Goal: Task Accomplishment & Management: Manage account settings

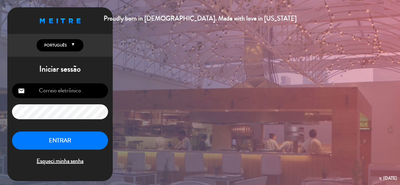
type input "[EMAIL_ADDRESS][DOMAIN_NAME]"
click at [70, 136] on button "ENTRAR" at bounding box center [60, 141] width 96 height 18
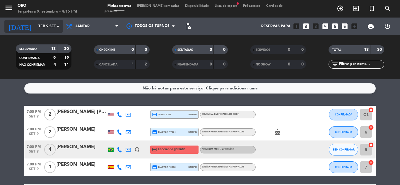
click at [49, 23] on input "Ter 9 set" at bounding box center [59, 26] width 49 height 10
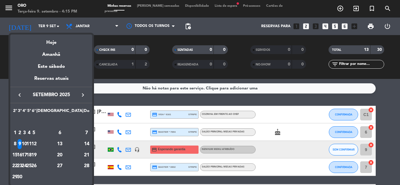
click at [18, 94] on icon "keyboard_arrow_left" at bounding box center [19, 95] width 7 height 7
click at [27, 166] on div "27" at bounding box center [24, 167] width 4 height 10
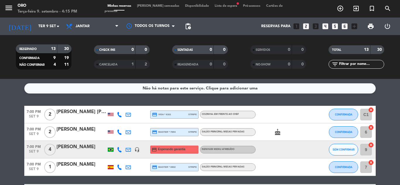
type input "Qua [DATE]"
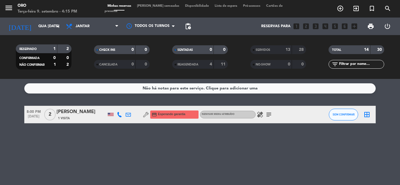
click at [268, 50] on span "SERVIDOS" at bounding box center [263, 50] width 15 height 3
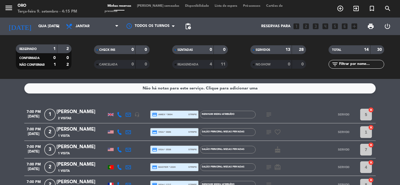
click at [272, 114] on icon "subject" at bounding box center [268, 114] width 7 height 7
click at [267, 131] on icon "subject" at bounding box center [268, 132] width 7 height 7
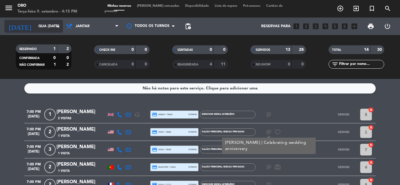
click at [52, 23] on input "Qua [DATE]" at bounding box center [59, 26] width 49 height 10
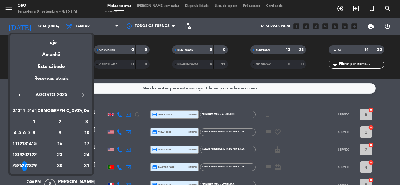
click at [20, 96] on icon "keyboard_arrow_left" at bounding box center [19, 95] width 7 height 7
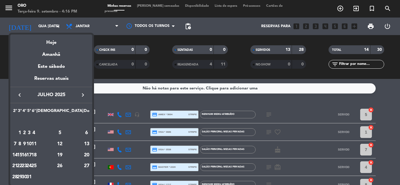
click at [386, 8] on div at bounding box center [200, 92] width 400 height 185
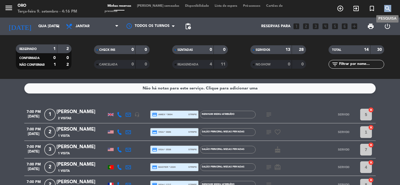
click at [386, 8] on icon "search" at bounding box center [387, 8] width 7 height 7
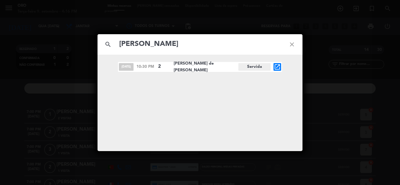
type input "[PERSON_NAME]"
click at [275, 67] on icon "open_in_new" at bounding box center [277, 67] width 7 height 7
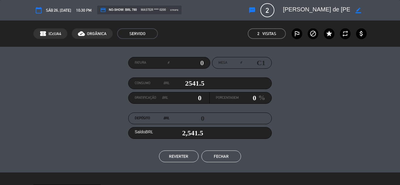
click at [236, 152] on button "Fechar" at bounding box center [221, 157] width 40 height 12
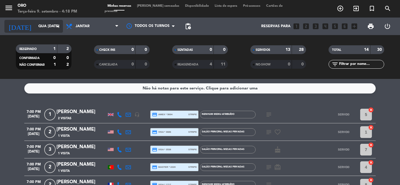
click at [53, 26] on input "Qua [DATE]" at bounding box center [59, 26] width 49 height 10
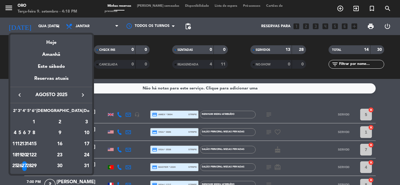
click at [81, 97] on icon "keyboard_arrow_right" at bounding box center [82, 95] width 7 height 7
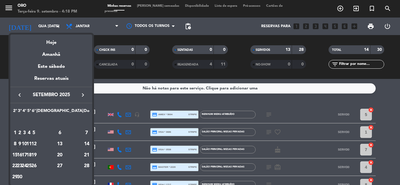
click at [31, 144] on div "11" at bounding box center [29, 144] width 4 height 10
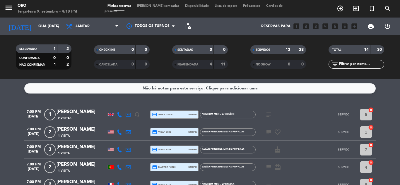
type input "Qui 11 set"
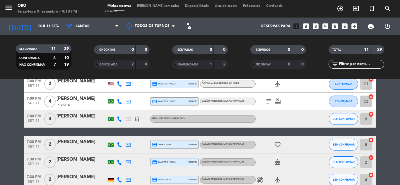
scroll to position [59, 0]
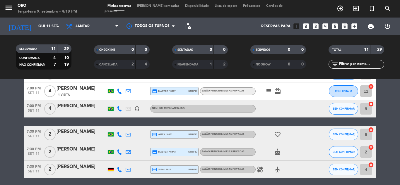
click at [82, 109] on div "[PERSON_NAME]" at bounding box center [81, 106] width 50 height 8
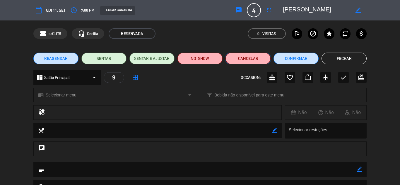
click at [251, 56] on button "Cancelar" at bounding box center [247, 59] width 45 height 12
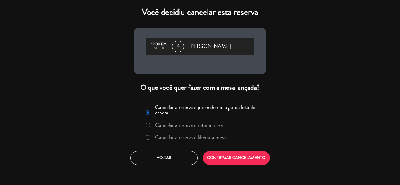
drag, startPoint x: 207, startPoint y: 136, endPoint x: 211, endPoint y: 138, distance: 4.3
click at [207, 137] on label "Cancelar a reserva e liberar a mesa" at bounding box center [190, 137] width 71 height 5
click at [222, 157] on button "CONFIRMAR CANCELAMENTO" at bounding box center [236, 158] width 67 height 14
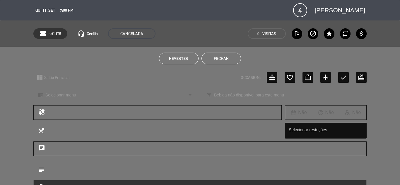
click at [210, 59] on button "Fechar" at bounding box center [221, 59] width 40 height 12
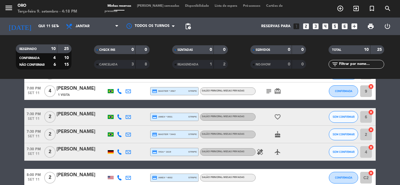
click at [259, 153] on icon "healing" at bounding box center [259, 152] width 7 height 7
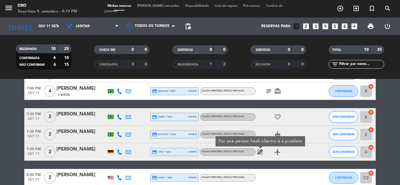
click at [75, 149] on div "[PERSON_NAME]" at bounding box center [81, 150] width 50 height 8
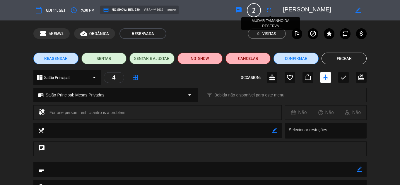
click at [270, 10] on icon "fullscreen" at bounding box center [269, 10] width 7 height 7
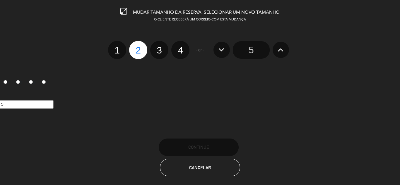
click at [160, 50] on label "3" at bounding box center [159, 50] width 18 height 18
click at [160, 47] on input "3" at bounding box center [159, 45] width 4 height 4
radio input "true"
radio input "false"
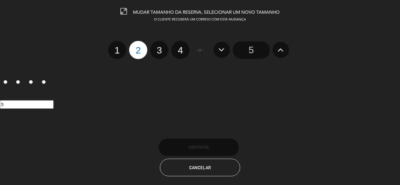
radio input "false"
radio input "true"
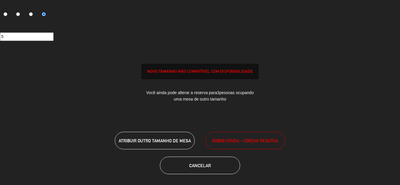
scroll to position [70, 0]
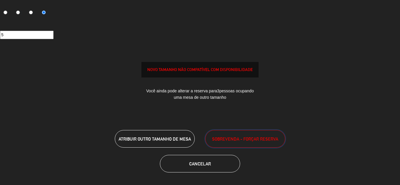
click at [231, 142] on button "SOBREVENDA - FORÇAR RESERVA" at bounding box center [245, 139] width 80 height 18
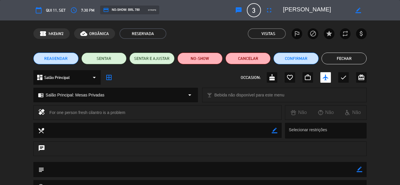
click at [358, 55] on button "Fechar" at bounding box center [343, 59] width 45 height 12
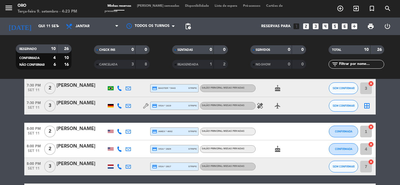
scroll to position [62, 0]
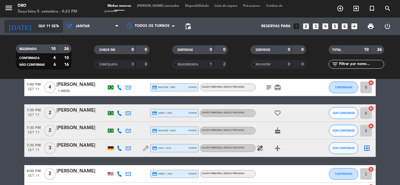
click at [51, 30] on input "Qui 11 set" at bounding box center [59, 26] width 49 height 10
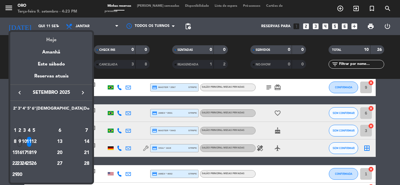
click at [52, 35] on div "Hoje" at bounding box center [51, 38] width 82 height 12
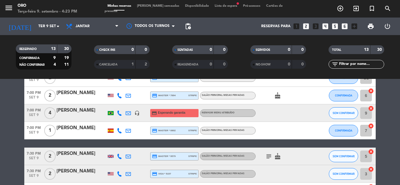
scroll to position [27, 0]
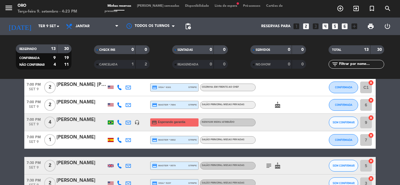
click at [88, 124] on div at bounding box center [81, 126] width 50 height 5
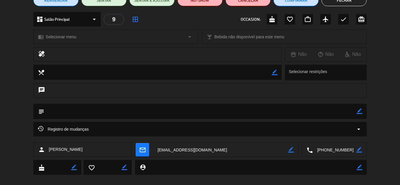
scroll to position [66, 0]
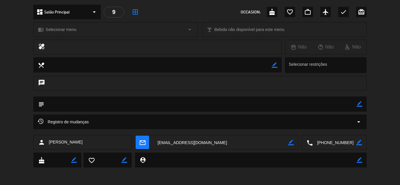
click at [233, 121] on div "Registro de mudanças arrow_drop_down" at bounding box center [200, 122] width 324 height 7
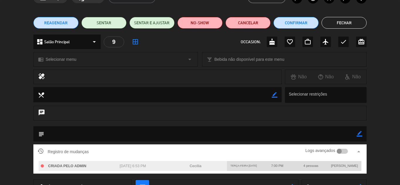
scroll to position [0, 0]
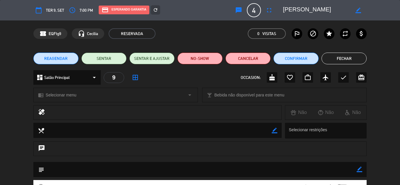
click at [337, 62] on button "Fechar" at bounding box center [343, 59] width 45 height 12
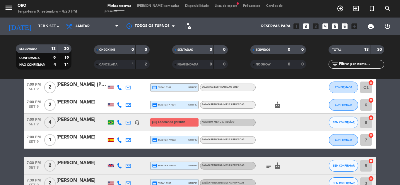
click at [118, 122] on icon at bounding box center [119, 122] width 5 height 5
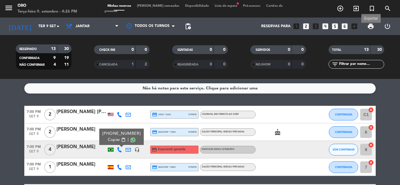
click at [370, 27] on span "print" at bounding box center [370, 26] width 7 height 7
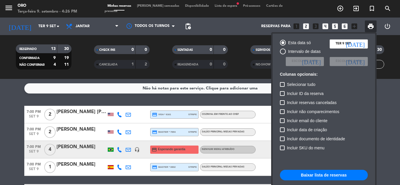
scroll to position [42, 0]
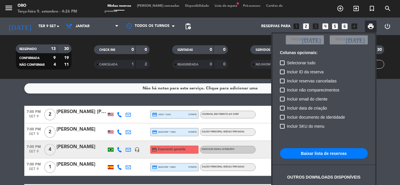
click at [327, 153] on button "Baixar lista de reservas" at bounding box center [324, 153] width 88 height 11
click at [51, 23] on div at bounding box center [200, 92] width 400 height 185
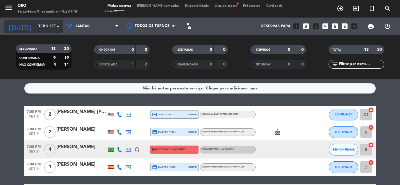
click at [51, 25] on input "Ter 9 set" at bounding box center [59, 26] width 49 height 10
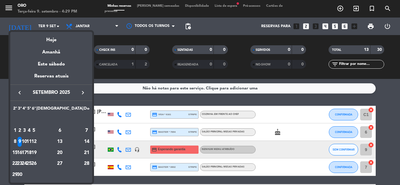
click at [36, 153] on div "19" at bounding box center [34, 153] width 4 height 10
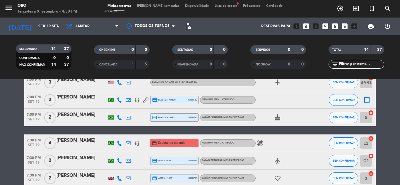
scroll to position [29, 0]
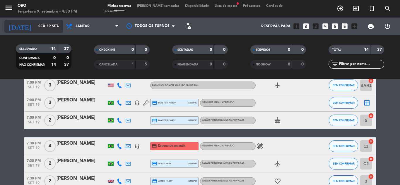
click at [44, 24] on input "Sex 19 set" at bounding box center [59, 26] width 49 height 10
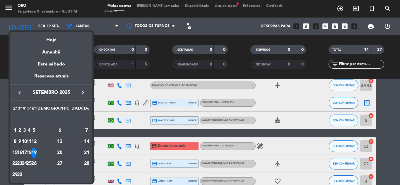
click at [85, 89] on icon "keyboard_arrow_right" at bounding box center [82, 92] width 7 height 7
click at [31, 141] on div "9" at bounding box center [29, 142] width 4 height 10
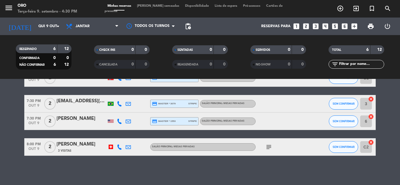
scroll to position [0, 0]
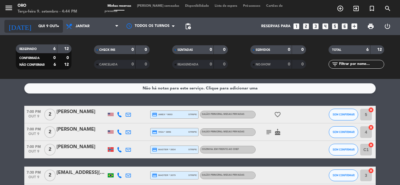
click at [50, 26] on input "Qui 9 out" at bounding box center [59, 26] width 49 height 10
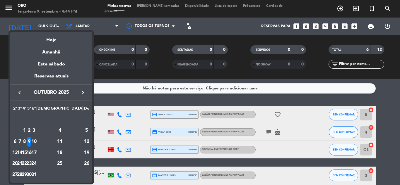
click at [22, 154] on div "14" at bounding box center [20, 153] width 4 height 10
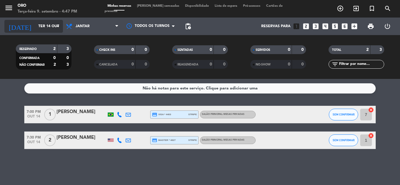
click at [49, 23] on input "Ter 14 out" at bounding box center [59, 26] width 49 height 10
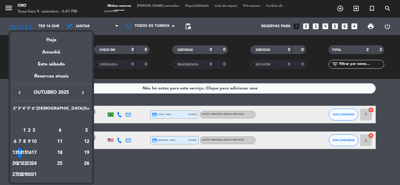
click at [20, 93] on icon "keyboard_arrow_left" at bounding box center [19, 92] width 7 height 7
click at [27, 151] on div "17" at bounding box center [24, 153] width 4 height 10
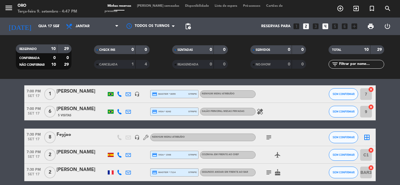
scroll to position [29, 0]
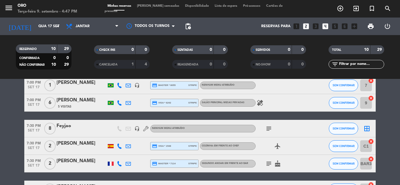
click at [144, 129] on icon at bounding box center [145, 128] width 5 height 5
click at [270, 131] on icon "subject" at bounding box center [268, 128] width 7 height 7
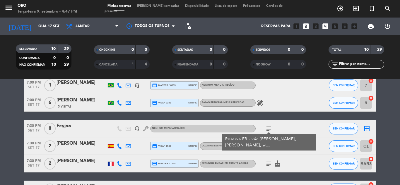
click at [13, 113] on bookings-row "7:00 PM [DATE] 1 [PERSON_NAME] headset_mic credit_card master * 8055 stripe Nen…" at bounding box center [200, 177] width 400 height 200
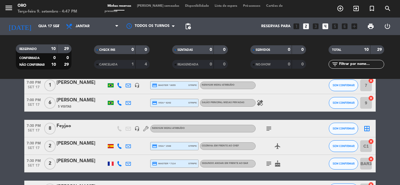
scroll to position [59, 0]
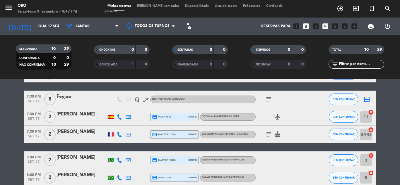
click at [279, 117] on icon "airplanemode_active" at bounding box center [277, 117] width 7 height 7
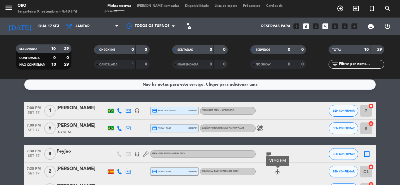
scroll to position [0, 0]
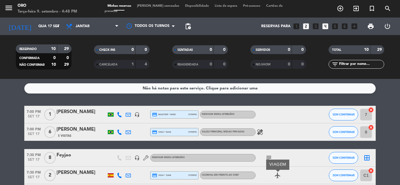
click at [259, 132] on icon "healing" at bounding box center [259, 132] width 7 height 7
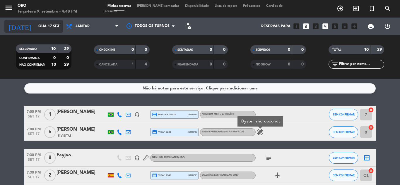
click at [45, 26] on input "Qua 17 set" at bounding box center [59, 26] width 49 height 10
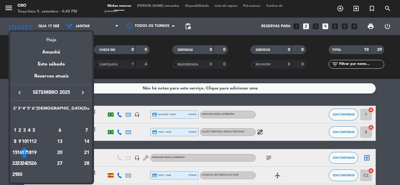
click at [52, 39] on div "Hoje" at bounding box center [51, 38] width 82 height 12
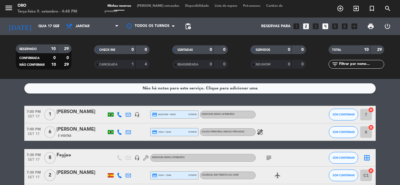
type input "Ter 9 set"
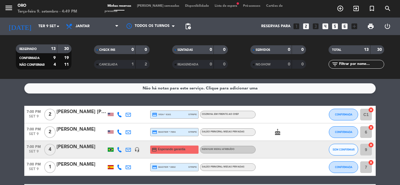
click at [222, 8] on span "Lista de espera fiber_manual_record" at bounding box center [226, 5] width 28 height 3
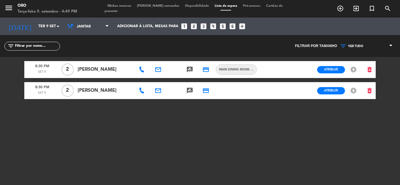
click at [144, 71] on icon at bounding box center [142, 70] width 6 height 6
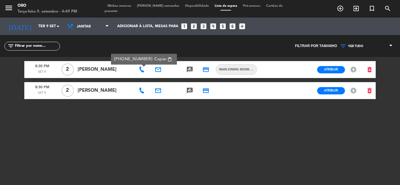
click at [141, 91] on icon at bounding box center [142, 91] width 6 height 6
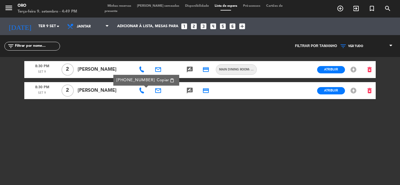
click at [124, 7] on span "Minhas reservas" at bounding box center [120, 5] width 30 height 3
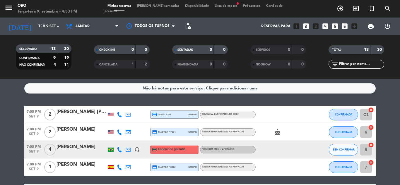
click at [112, 65] on span "CANCELADA" at bounding box center [108, 64] width 18 height 3
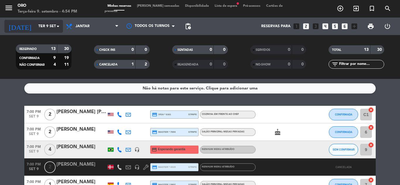
click at [50, 28] on input "Ter 9 set" at bounding box center [59, 26] width 49 height 10
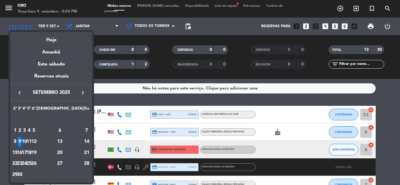
click at [84, 91] on icon "keyboard_arrow_right" at bounding box center [82, 92] width 7 height 7
click at [71, 151] on div "18" at bounding box center [60, 153] width 42 height 10
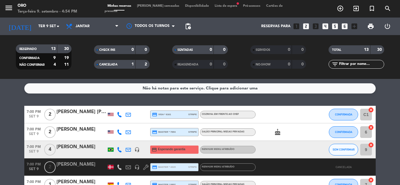
type input "Sáb 18 out"
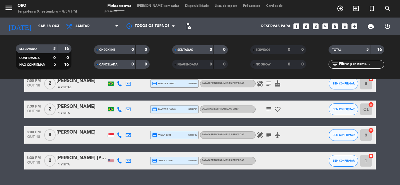
scroll to position [59, 0]
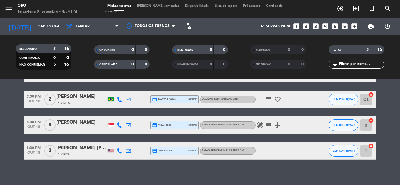
click at [70, 125] on div "[PERSON_NAME]" at bounding box center [81, 123] width 50 height 8
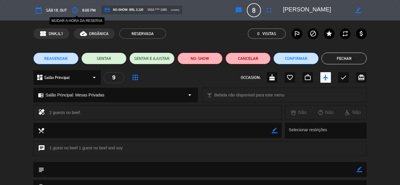
click at [79, 10] on button "access_time" at bounding box center [75, 10] width 11 height 11
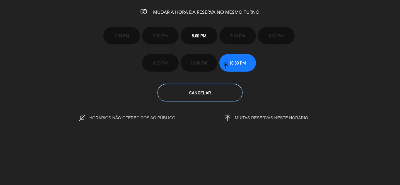
click at [183, 92] on button "Cancelar" at bounding box center [199, 93] width 85 height 18
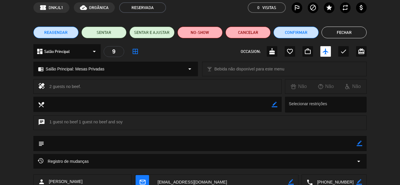
scroll to position [0, 0]
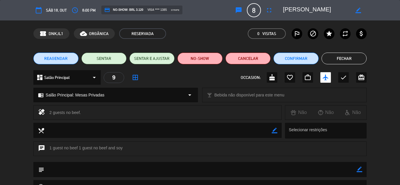
click at [46, 54] on button "REAGENDAR" at bounding box center [55, 59] width 45 height 12
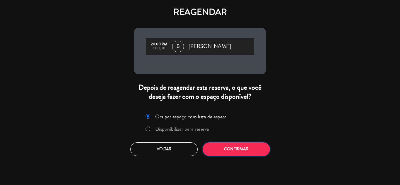
click at [238, 150] on button "Confirmar" at bounding box center [236, 150] width 67 height 14
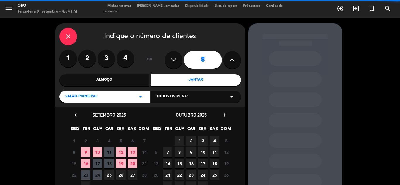
scroll to position [29, 0]
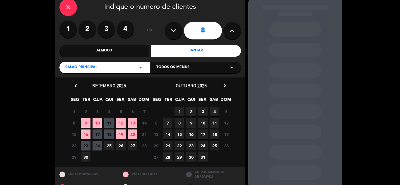
click at [215, 134] on span "18" at bounding box center [215, 135] width 10 height 10
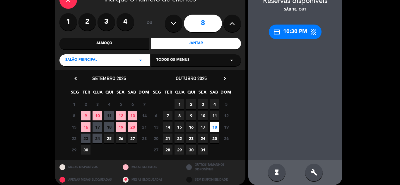
scroll to position [42, 0]
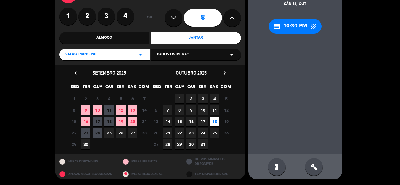
click at [317, 162] on div "build" at bounding box center [314, 167] width 18 height 18
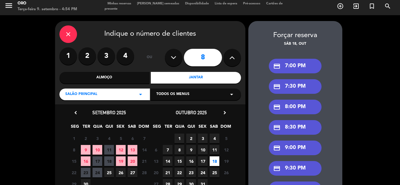
scroll to position [0, 0]
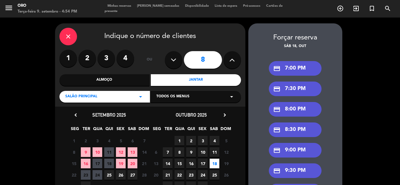
click at [299, 87] on div "credit_card 7:30 PM" at bounding box center [295, 89] width 53 height 15
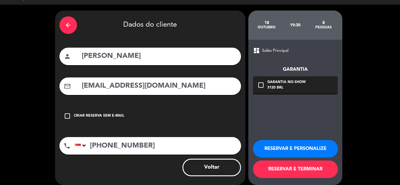
scroll to position [19, 0]
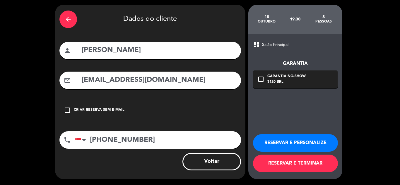
click at [290, 165] on button "RESERVAR E TERMINAR" at bounding box center [295, 164] width 85 height 18
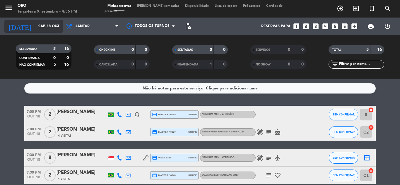
click at [56, 25] on icon "arrow_drop_down" at bounding box center [57, 26] width 7 height 7
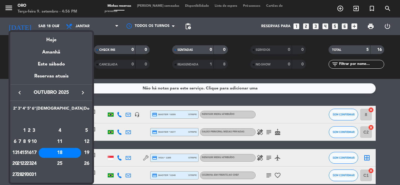
click at [84, 93] on icon "keyboard_arrow_right" at bounding box center [82, 92] width 7 height 7
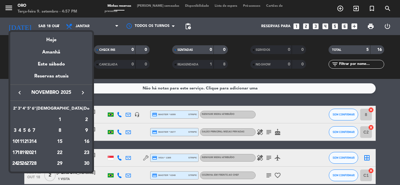
click at [340, 8] on div at bounding box center [200, 92] width 400 height 185
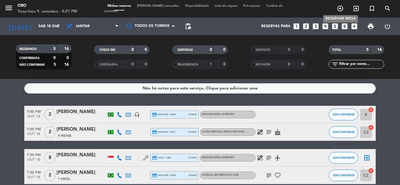
click at [340, 8] on icon "add_circle_outline" at bounding box center [340, 8] width 7 height 7
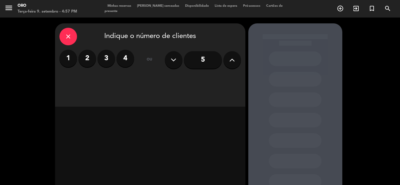
click at [228, 59] on button at bounding box center [232, 60] width 18 height 18
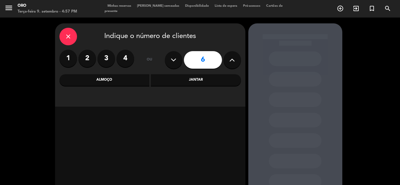
click at [228, 59] on button at bounding box center [232, 60] width 18 height 18
type input "8"
click at [196, 78] on div "Jantar" at bounding box center [196, 80] width 90 height 12
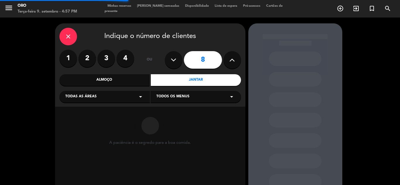
click at [126, 81] on div "Almoço" at bounding box center [104, 80] width 90 height 12
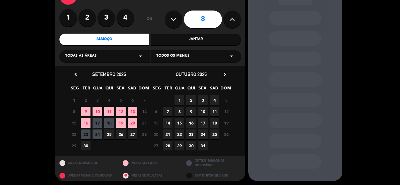
scroll to position [42, 0]
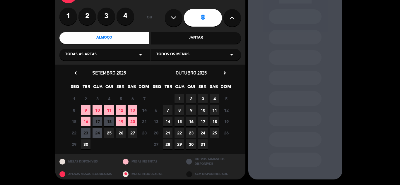
click at [225, 70] on icon "chevron_right" at bounding box center [225, 73] width 6 height 6
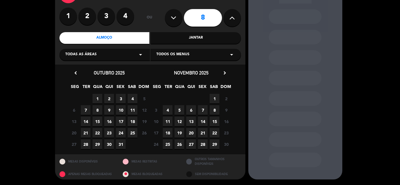
click at [215, 108] on span "8" at bounding box center [215, 110] width 10 height 10
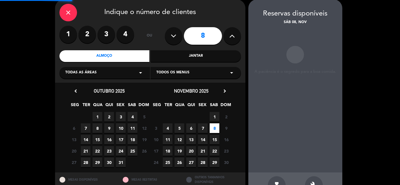
scroll to position [23, 0]
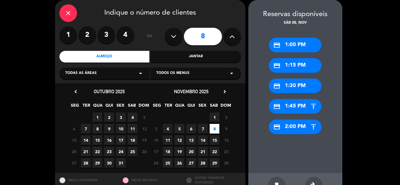
click at [293, 41] on div "credit_card 1:00 PM" at bounding box center [295, 45] width 53 height 15
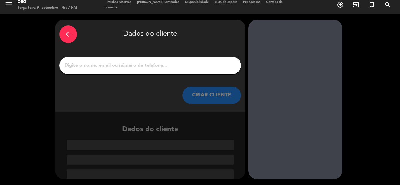
click at [123, 60] on div at bounding box center [149, 66] width 181 height 18
click at [117, 65] on input "1" at bounding box center [150, 65] width 173 height 8
paste input "[PERSON_NAME]"
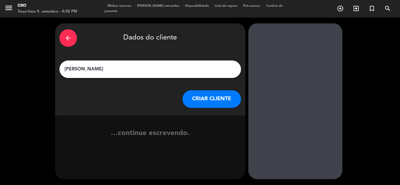
scroll to position [0, 0]
type input "[PERSON_NAME]"
click at [213, 102] on button "CRIAR CLIENTE" at bounding box center [211, 99] width 59 height 18
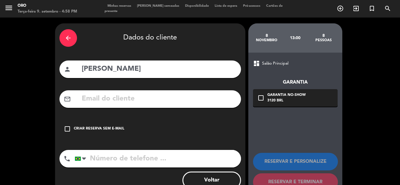
click at [121, 99] on input "text" at bounding box center [158, 99] width 155 height 12
paste input "[EMAIL_ADDRESS][PERSON_NAME][DOMAIN_NAME]"
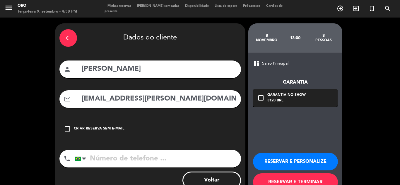
type input "[EMAIL_ADDRESS][PERSON_NAME][DOMAIN_NAME]"
click at [299, 96] on div "Garantia No-show" at bounding box center [286, 96] width 38 height 6
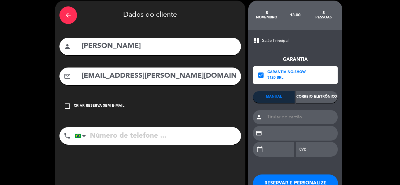
scroll to position [29, 0]
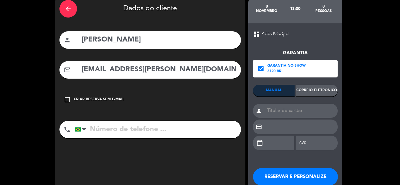
click at [311, 95] on div "Correio eletrônico" at bounding box center [317, 91] width 42 height 12
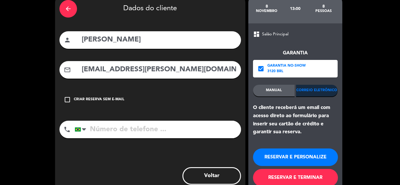
scroll to position [44, 0]
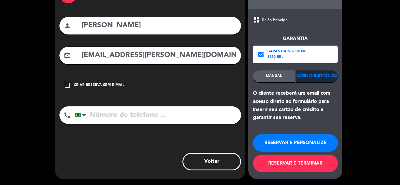
click at [283, 164] on button "RESERVAR E TERMINAR" at bounding box center [295, 164] width 85 height 18
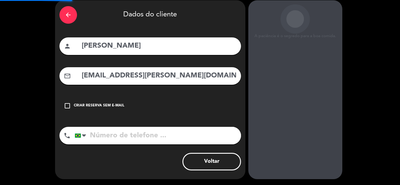
scroll to position [23, 0]
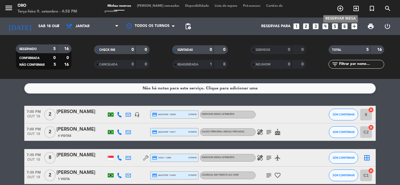
click at [341, 12] on icon "add_circle_outline" at bounding box center [340, 8] width 7 height 7
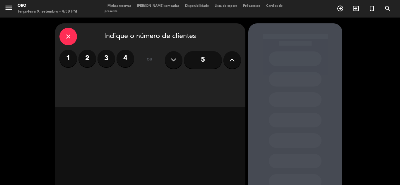
click at [132, 60] on label "4" at bounding box center [126, 59] width 18 height 18
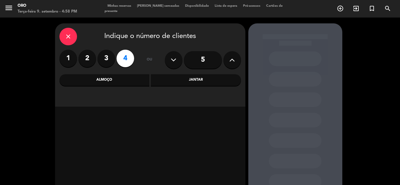
click at [129, 79] on div "Almoço" at bounding box center [104, 80] width 90 height 12
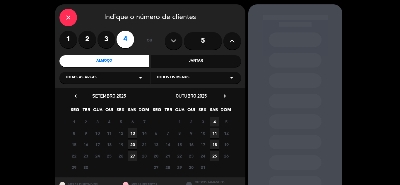
scroll to position [29, 0]
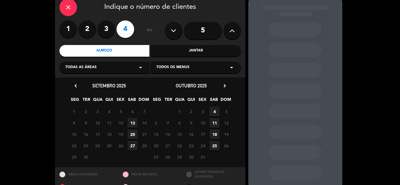
click at [226, 85] on icon "chevron_right" at bounding box center [225, 86] width 6 height 6
click at [215, 122] on span "8" at bounding box center [215, 123] width 10 height 10
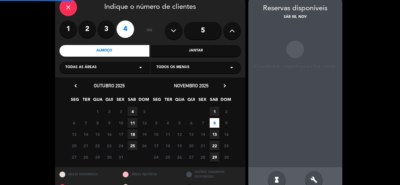
scroll to position [23, 0]
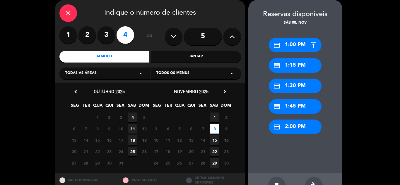
click at [293, 43] on div "credit_card 1:00 PM" at bounding box center [295, 45] width 53 height 15
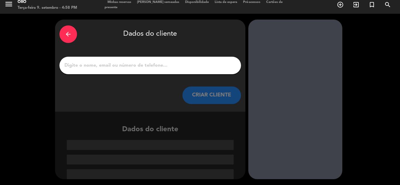
scroll to position [4, 0]
click at [131, 67] on input "1" at bounding box center [150, 65] width 173 height 8
paste input "[PERSON_NAME]"
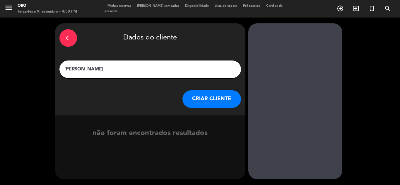
type input "[PERSON_NAME]"
click at [197, 99] on button "CRIAR CLIENTE" at bounding box center [211, 99] width 59 height 18
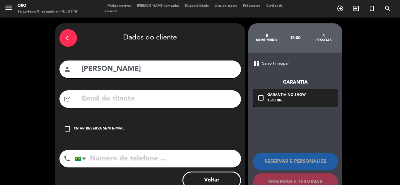
click at [87, 96] on input "text" at bounding box center [158, 99] width 155 height 12
paste input "[EMAIL_ADDRESS][PERSON_NAME][DOMAIN_NAME]"
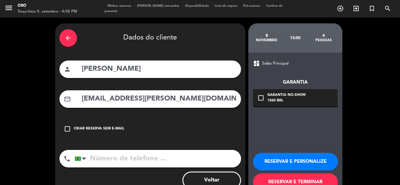
type input "[EMAIL_ADDRESS][PERSON_NAME][DOMAIN_NAME]"
click at [310, 98] on div "check_box_outline_blank Garantia No-show 1560 BRL" at bounding box center [295, 98] width 85 height 18
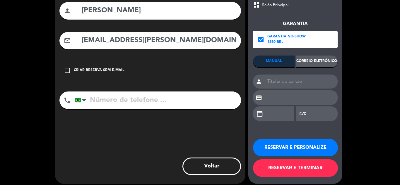
click at [324, 60] on div "Correio eletrônico" at bounding box center [317, 62] width 42 height 12
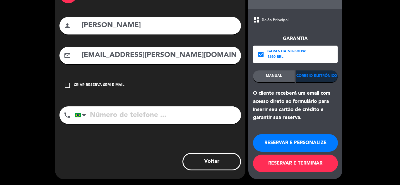
click at [291, 165] on button "RESERVAR E TERMINAR" at bounding box center [295, 164] width 85 height 18
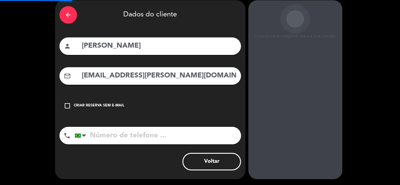
scroll to position [23, 0]
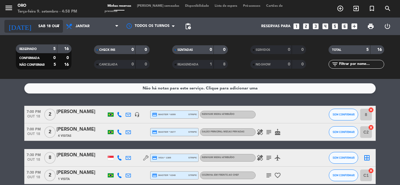
click at [57, 29] on icon "arrow_drop_down" at bounding box center [57, 26] width 7 height 7
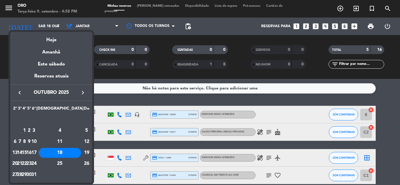
click at [81, 93] on icon "keyboard_arrow_right" at bounding box center [82, 92] width 7 height 7
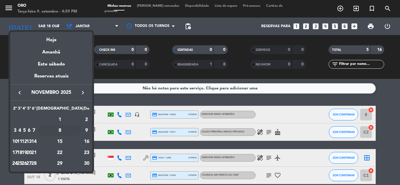
click at [75, 130] on div "8" at bounding box center [60, 131] width 42 height 10
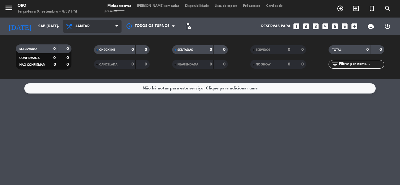
click at [93, 28] on span "Jantar" at bounding box center [92, 26] width 59 height 13
click at [88, 51] on div "menu Oro Terça-feira 9. setembro - 4:59 PM Minhas reservas Mesas semeadas Dispo…" at bounding box center [200, 39] width 400 height 79
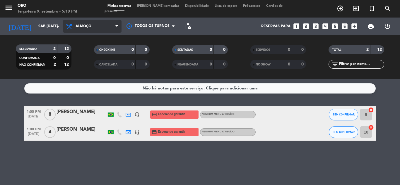
click at [112, 25] on span "Almoço" at bounding box center [92, 26] width 59 height 13
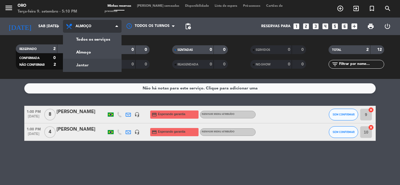
click at [87, 62] on div "menu Oro Terça-feira 9. setembro - 5:10 PM Minhas reservas Mesas semeadas Dispo…" at bounding box center [200, 39] width 400 height 79
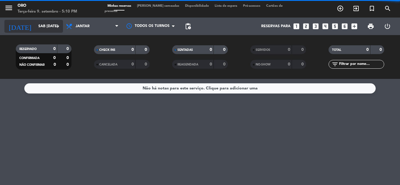
click at [48, 23] on input "Sáb [DATE]" at bounding box center [59, 26] width 49 height 10
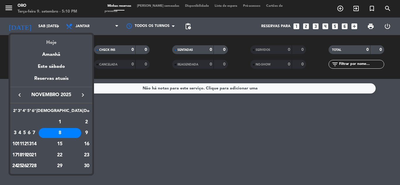
click at [49, 42] on div "Hoje" at bounding box center [51, 41] width 82 height 12
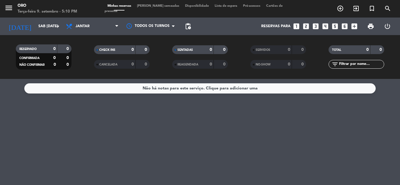
type input "Ter 9 set"
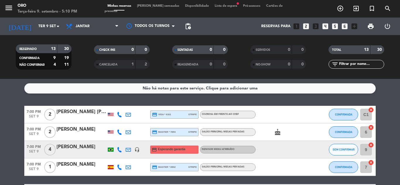
click at [80, 147] on div "[PERSON_NAME]" at bounding box center [81, 147] width 50 height 8
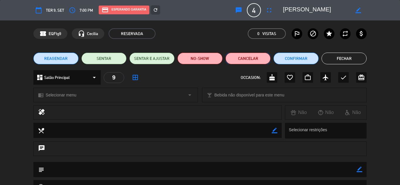
click at [253, 59] on button "Cancelar" at bounding box center [247, 59] width 45 height 12
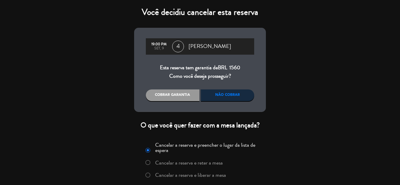
click at [225, 96] on div "Não cobrar" at bounding box center [228, 96] width 54 height 12
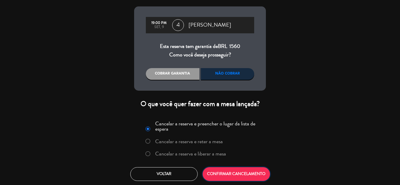
click at [232, 176] on button "CONFIRMAR CANCELAMENTO" at bounding box center [236, 174] width 67 height 14
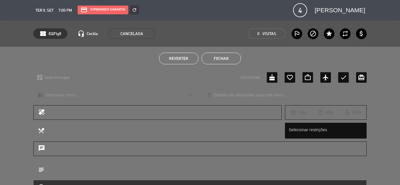
click at [220, 55] on button "Fechar" at bounding box center [221, 59] width 40 height 12
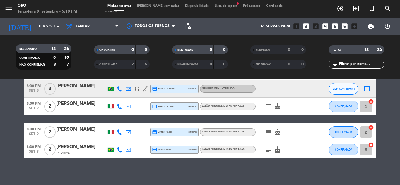
scroll to position [185, 0]
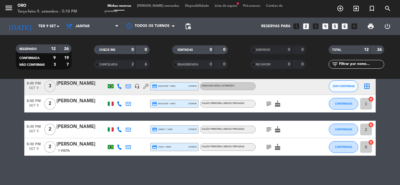
click at [270, 129] on icon "subject" at bounding box center [268, 129] width 7 height 7
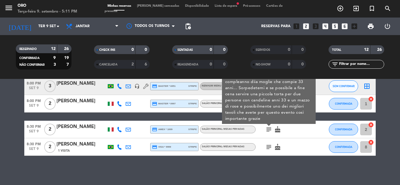
click at [307, 134] on div "subject Salve vorrei regalare un delle tantissime esperienze culinaria di alto …" at bounding box center [282, 129] width 53 height 17
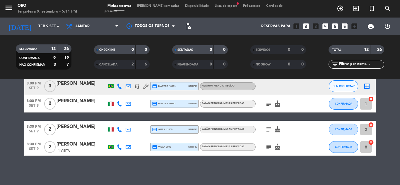
click at [276, 105] on icon "cake" at bounding box center [277, 103] width 7 height 7
click at [270, 104] on icon "subject" at bounding box center [268, 103] width 7 height 7
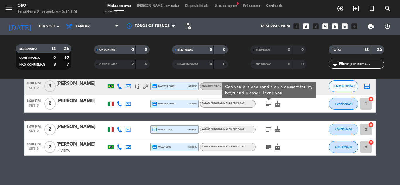
scroll to position [127, 0]
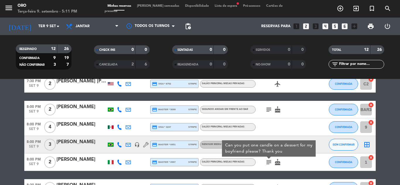
click at [282, 128] on div at bounding box center [282, 127] width 53 height 17
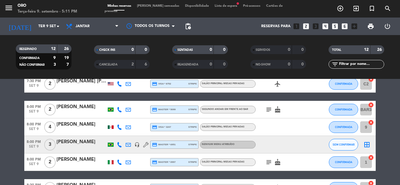
click at [279, 111] on icon "cake" at bounding box center [277, 109] width 7 height 7
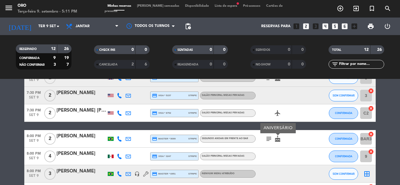
click at [279, 111] on icon "airplanemode_active" at bounding box center [277, 113] width 7 height 7
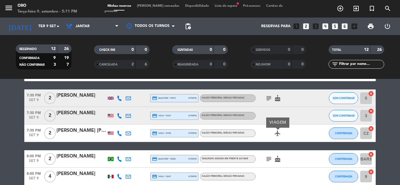
scroll to position [68, 0]
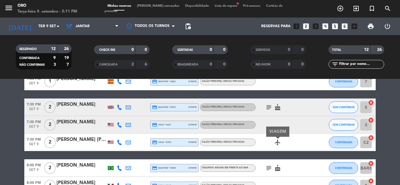
click at [279, 111] on div "subject cake" at bounding box center [282, 107] width 53 height 17
click at [277, 106] on icon "cake" at bounding box center [277, 107] width 7 height 7
click at [268, 107] on icon "subject" at bounding box center [268, 107] width 7 height 7
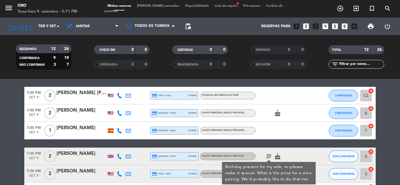
scroll to position [10, 0]
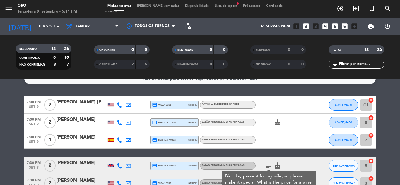
click at [278, 120] on icon "cake" at bounding box center [277, 122] width 7 height 7
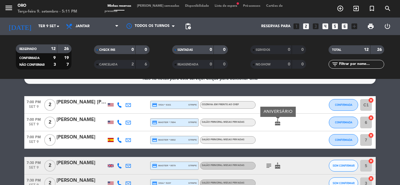
scroll to position [0, 0]
